Goal: Book appointment/travel/reservation

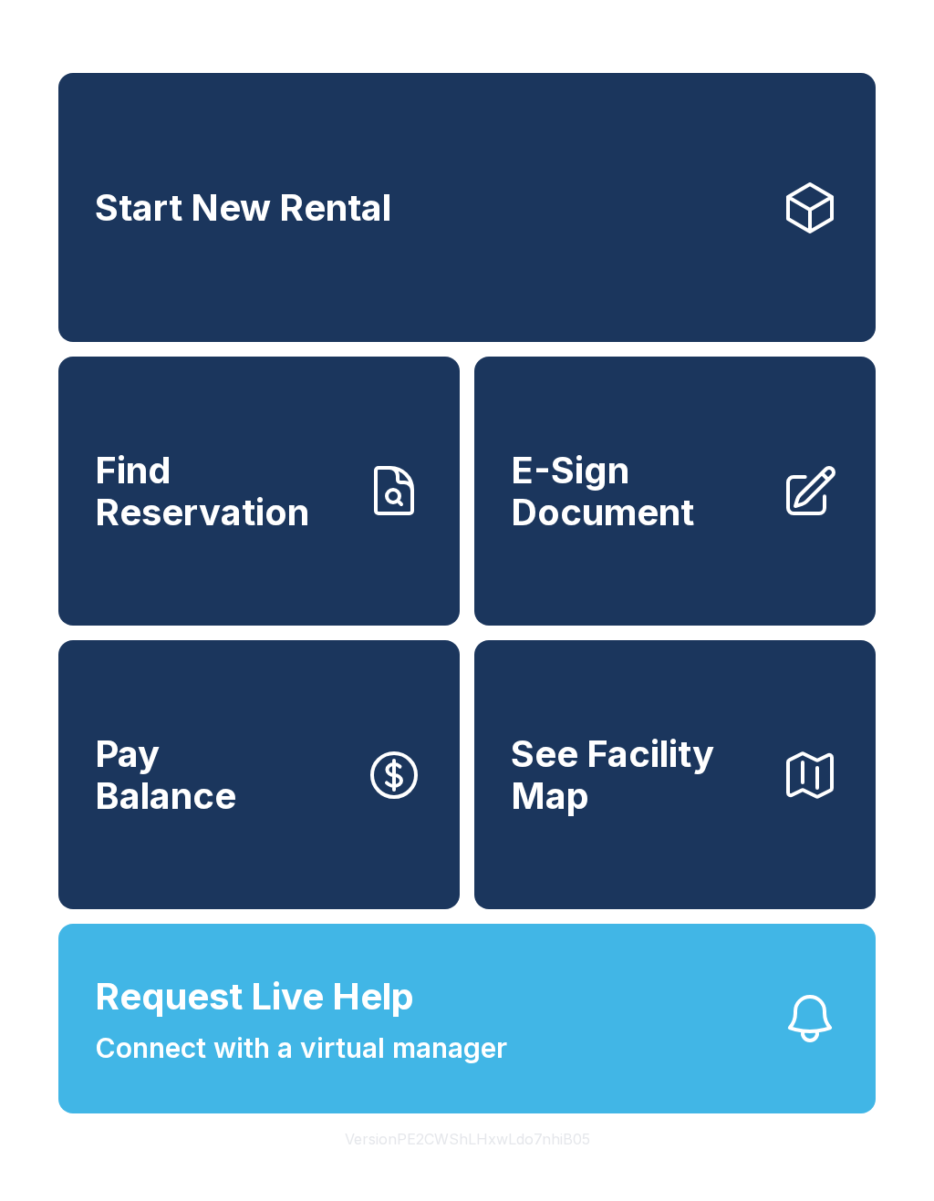
click at [369, 229] on span "Start New Rental" at bounding box center [243, 208] width 296 height 42
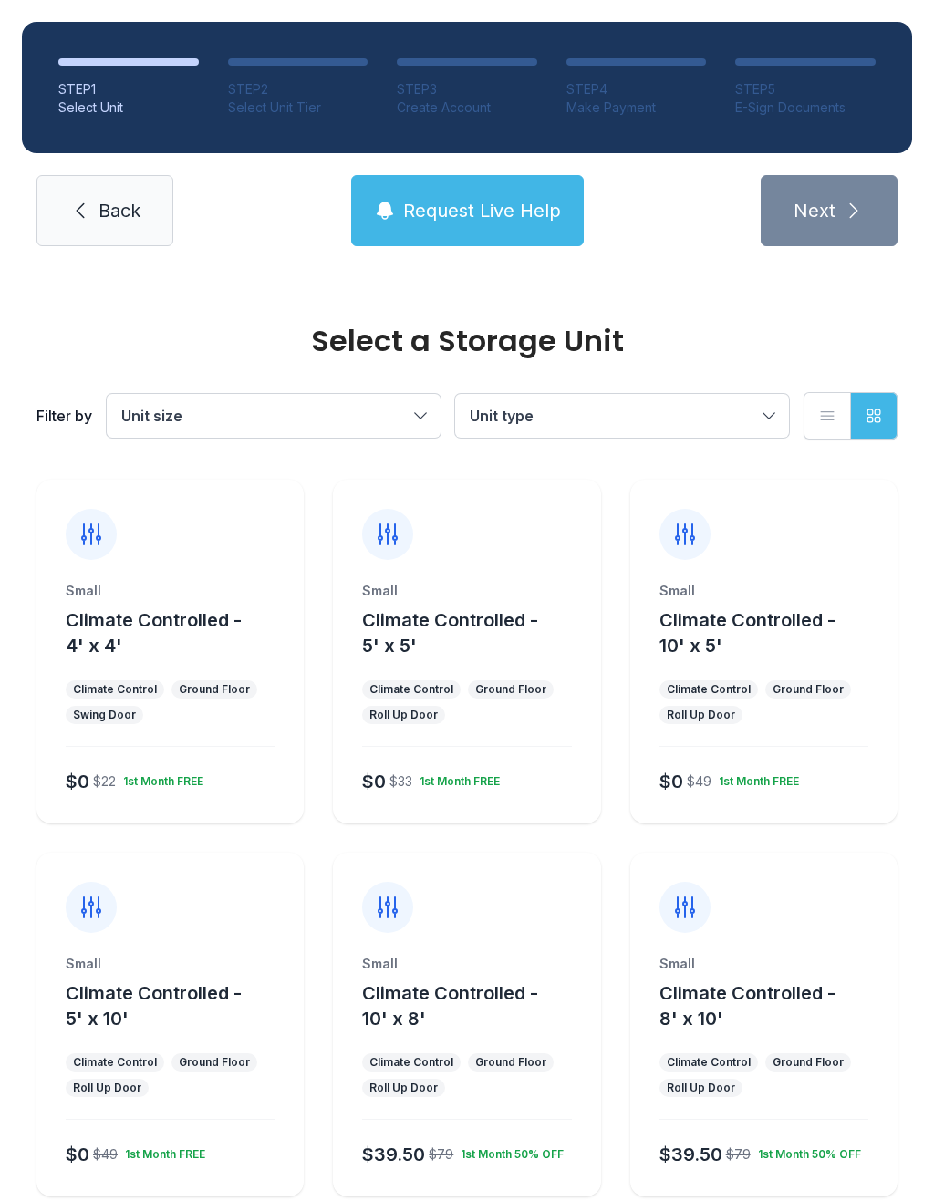
click at [480, 658] on button "Climate Controlled - 5' x 5'" at bounding box center [477, 632] width 231 height 51
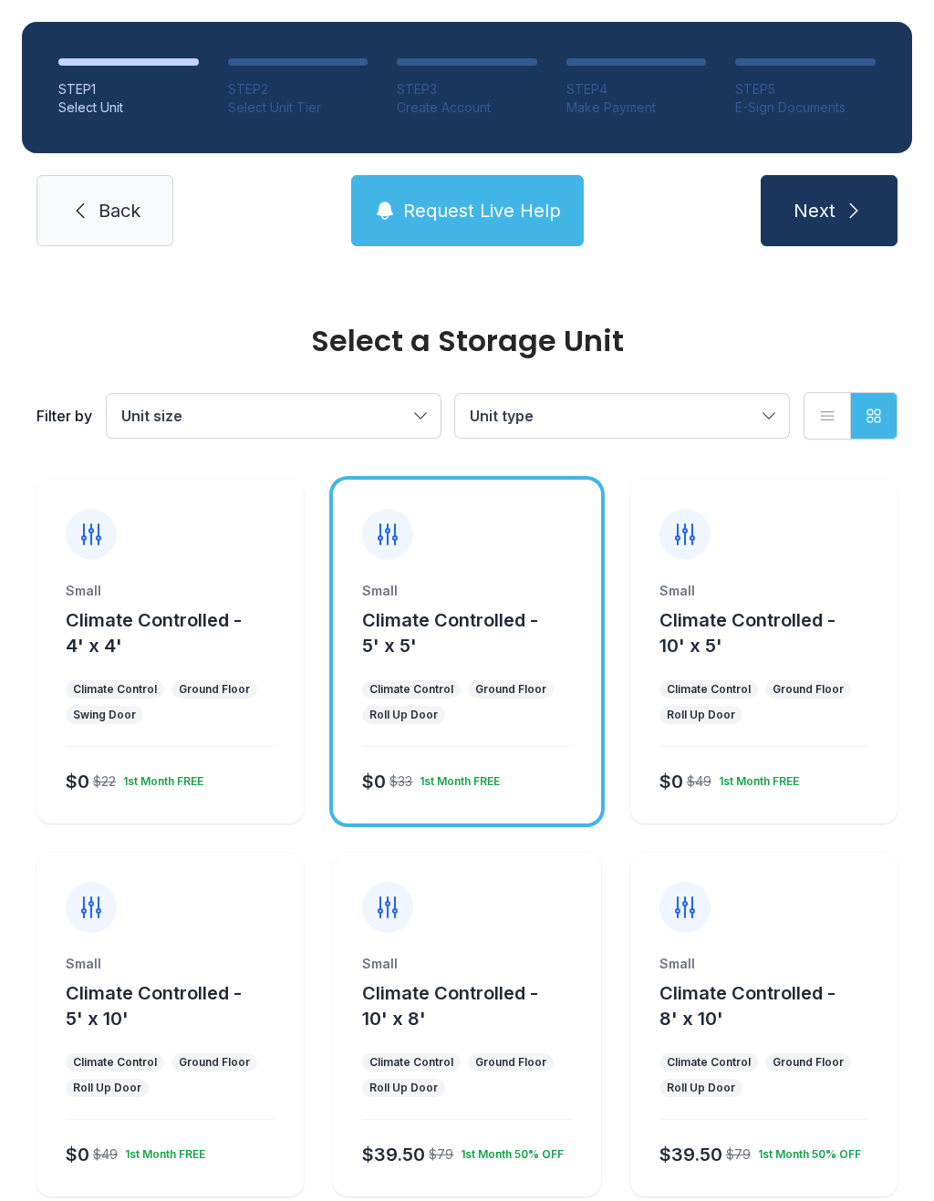
click at [822, 206] on span "Next" at bounding box center [815, 211] width 42 height 26
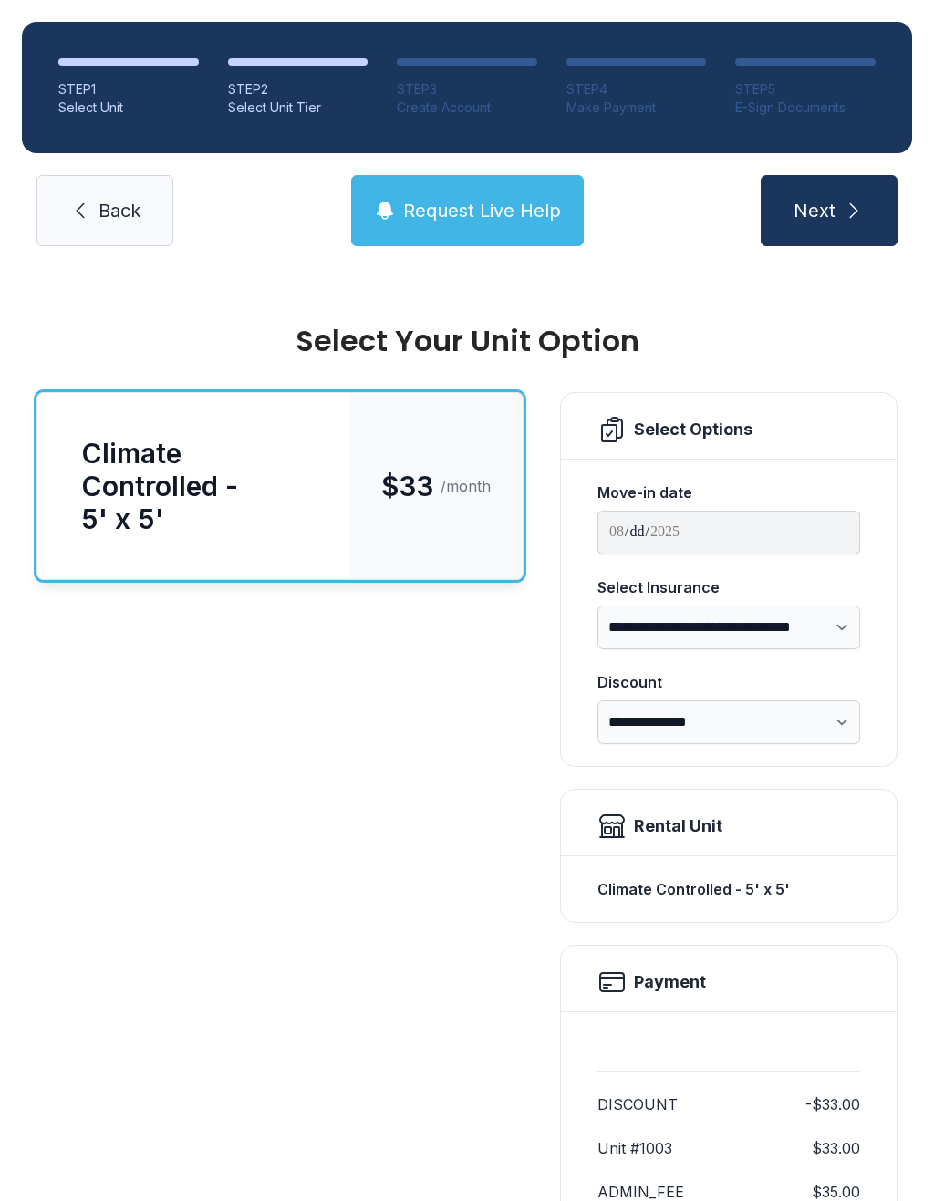
click at [332, 478] on div "Climate Controlled - 5' x 5'" at bounding box center [193, 486] width 312 height 186
click at [832, 202] on span "Next" at bounding box center [815, 211] width 42 height 26
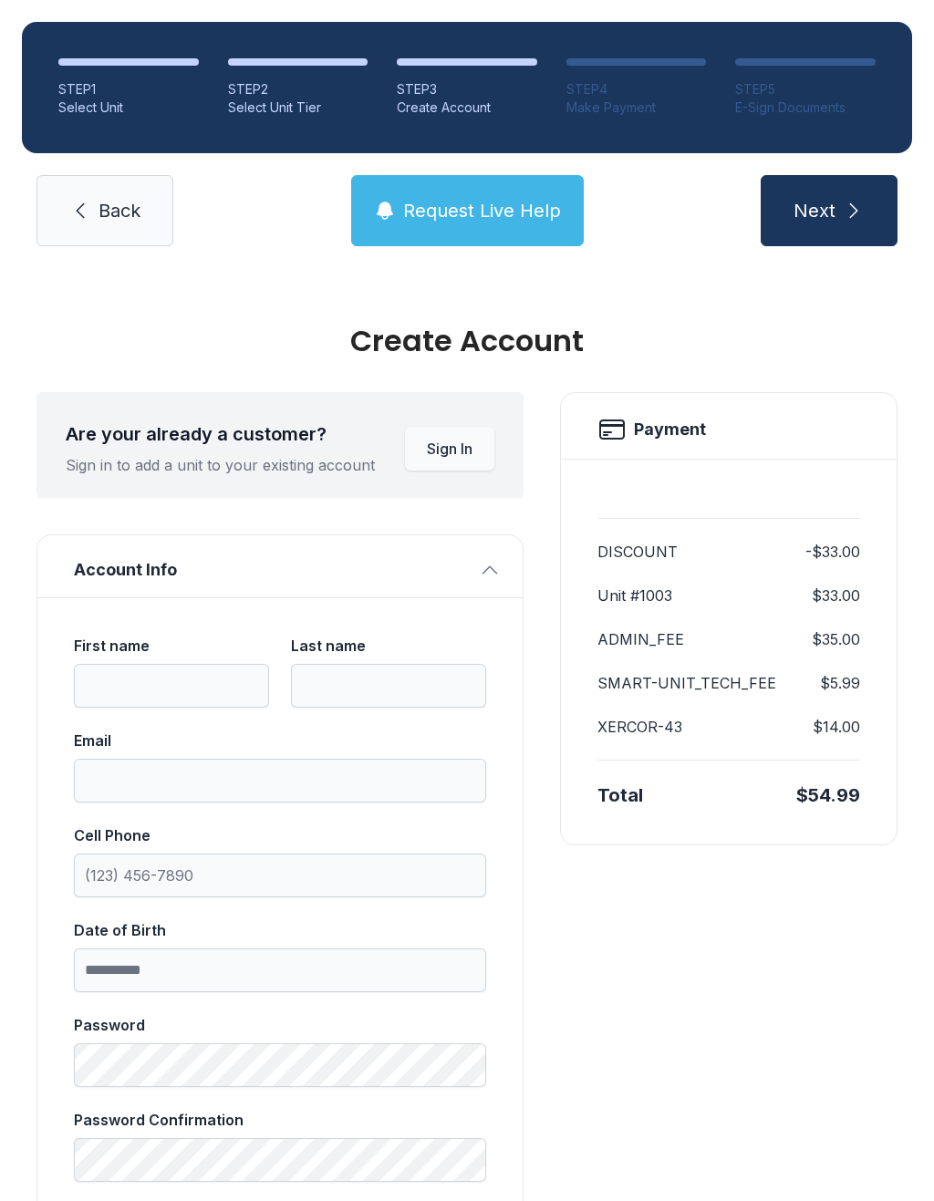
click at [845, 202] on icon "submit" at bounding box center [854, 211] width 22 height 22
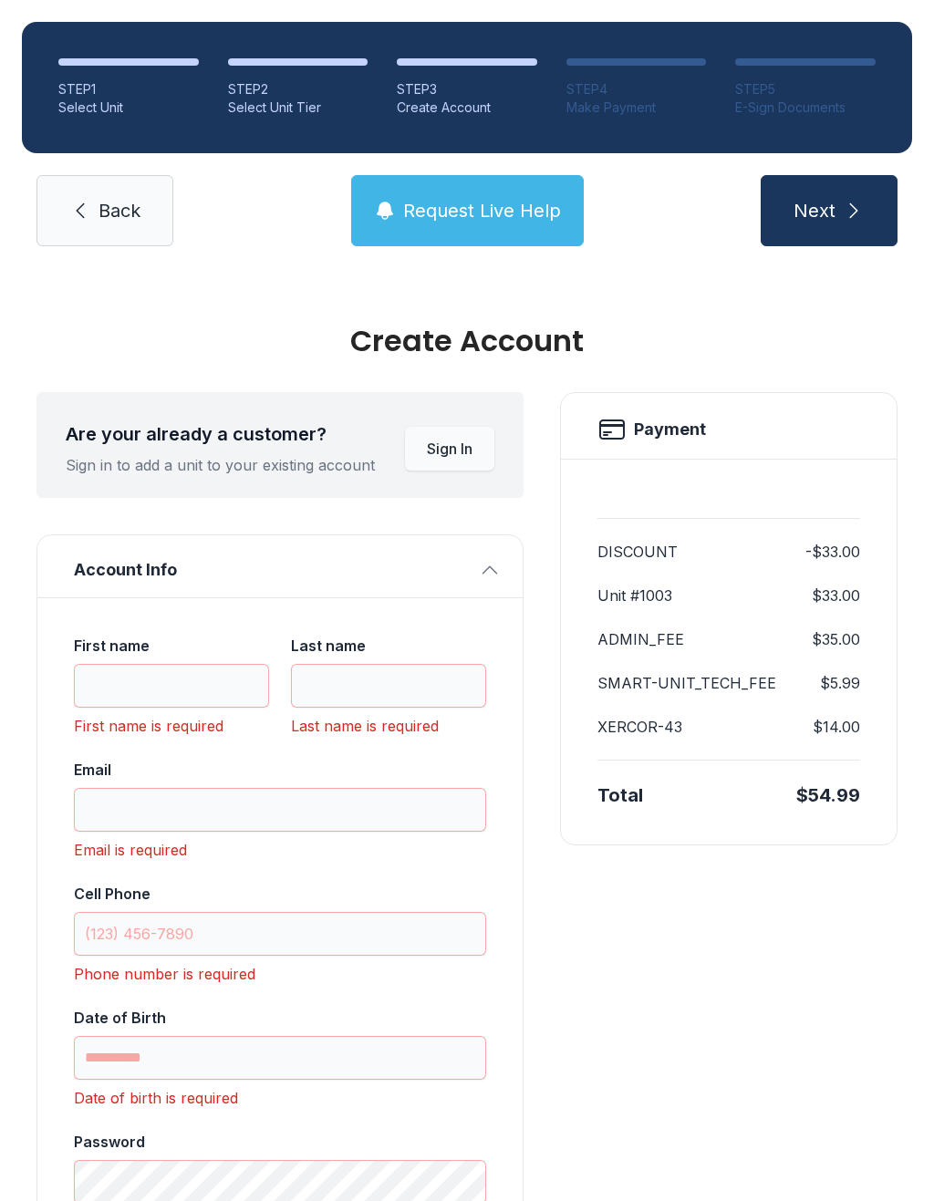
click at [121, 220] on span "Back" at bounding box center [120, 211] width 42 height 26
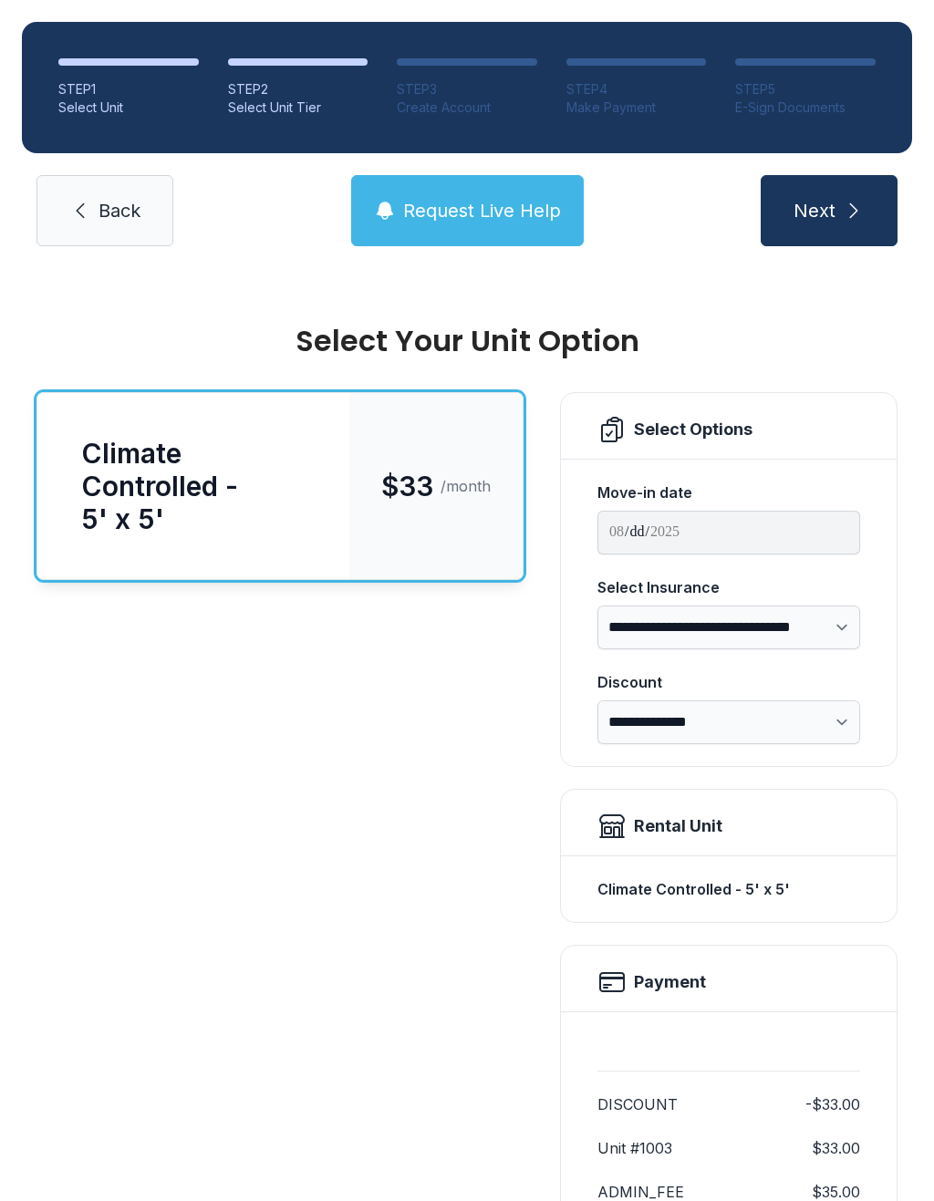
click at [116, 221] on span "Back" at bounding box center [120, 211] width 42 height 26
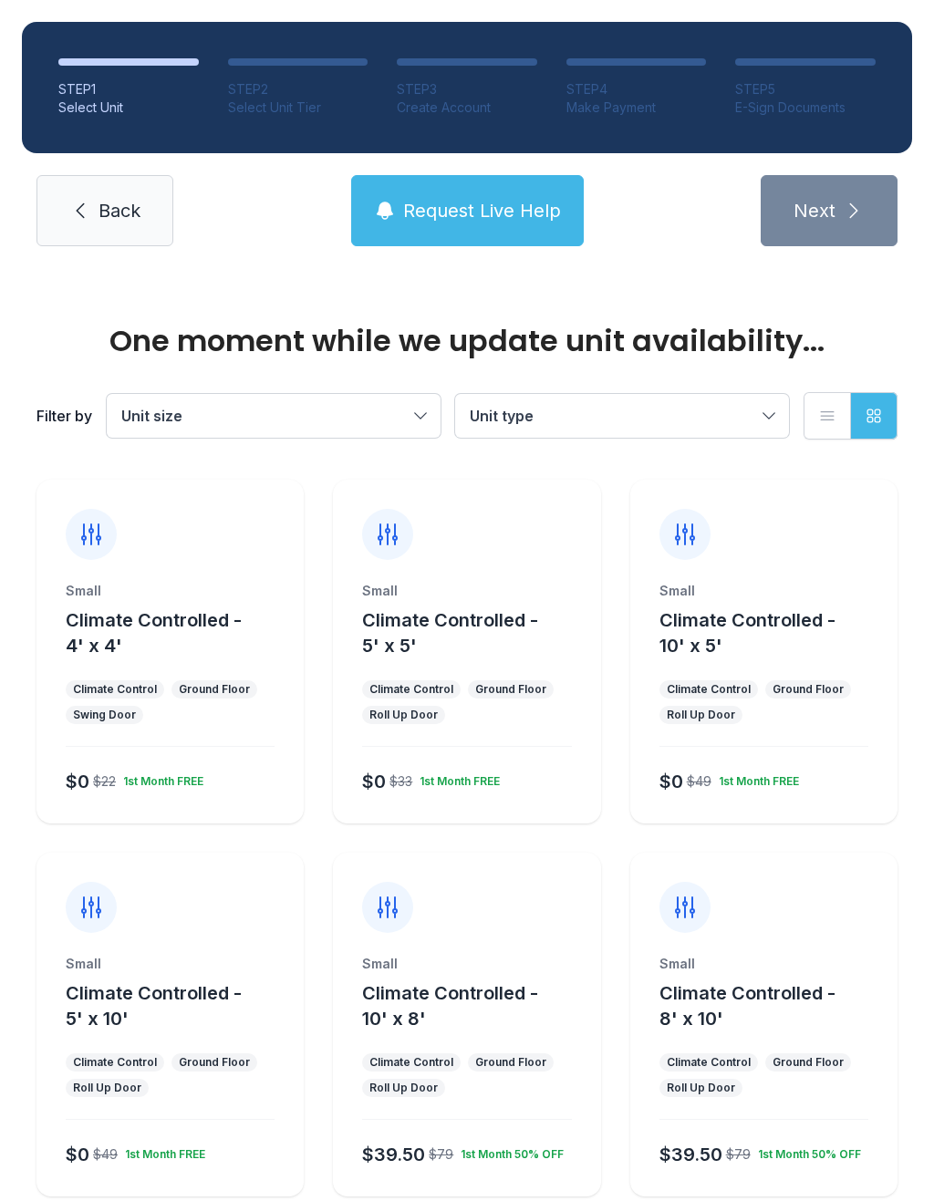
click at [108, 219] on span "Back" at bounding box center [120, 211] width 42 height 26
